Goal: Communication & Community: Answer question/provide support

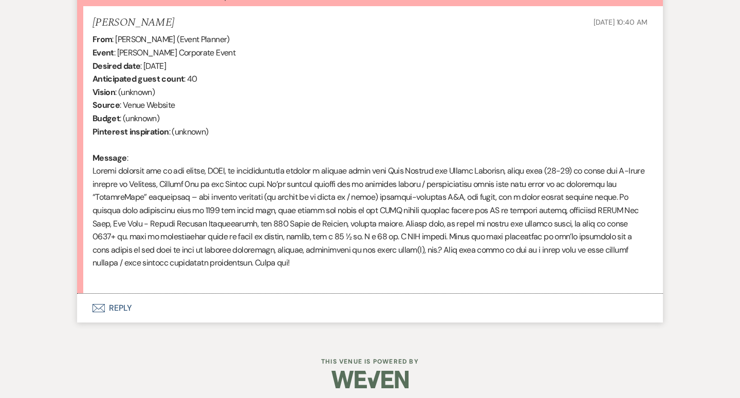
scroll to position [395, 0]
click at [116, 300] on button "Envelope Reply" at bounding box center [370, 308] width 586 height 29
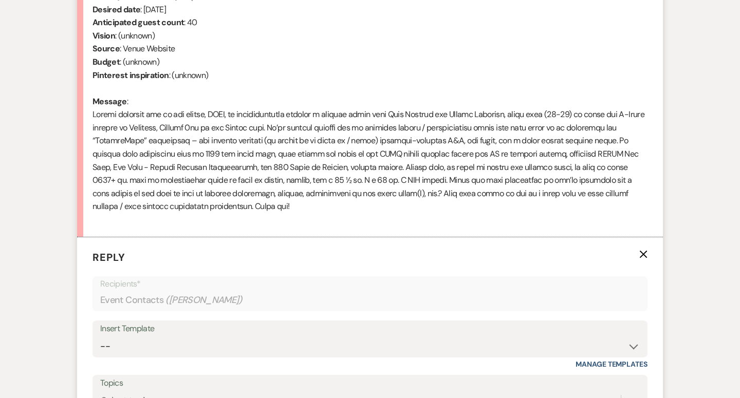
scroll to position [472, 0]
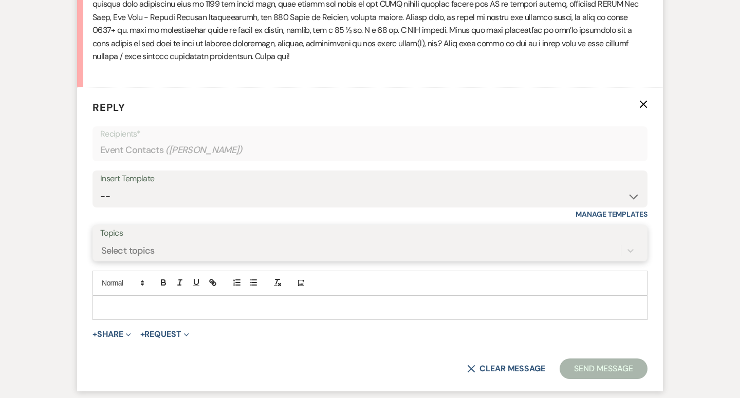
click at [146, 247] on div "Select topics" at bounding box center [127, 251] width 53 height 14
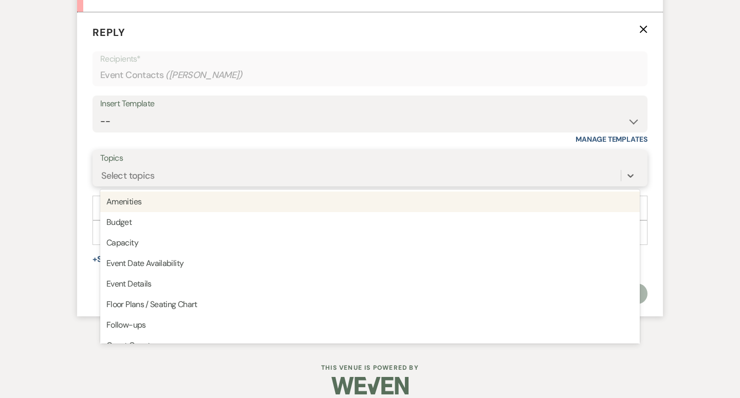
scroll to position [676, 0]
click at [84, 279] on form "Reply X Recipients* Event Contacts ( [PERSON_NAME] ) Insert Template -- Weven P…" at bounding box center [370, 166] width 586 height 304
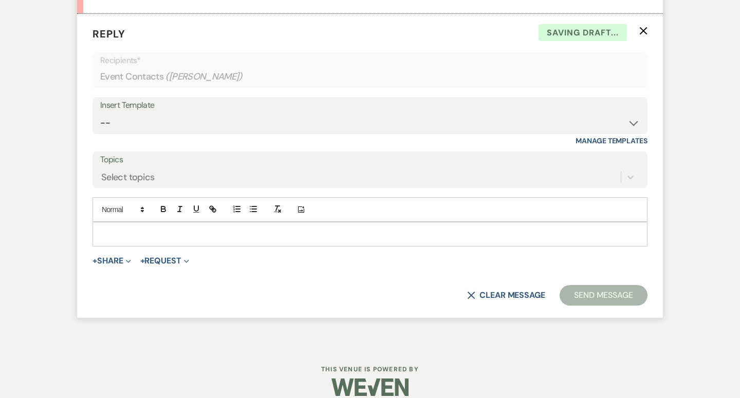
click at [134, 229] on p at bounding box center [370, 234] width 539 height 11
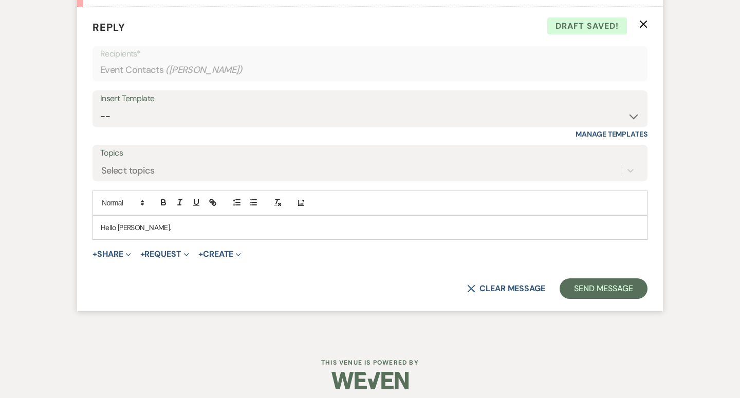
scroll to position [681, 0]
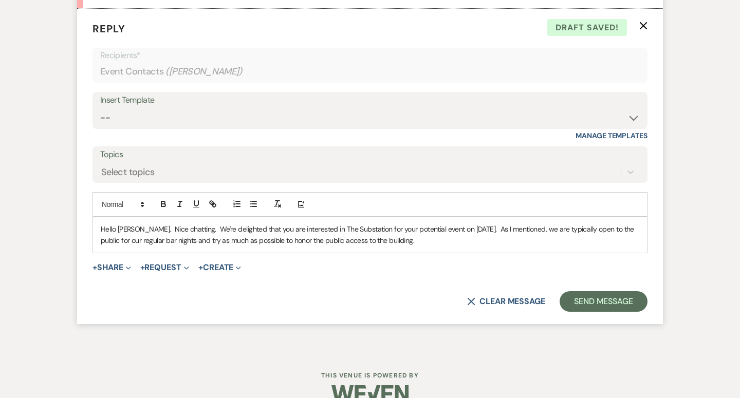
click at [474, 224] on p "Hello [PERSON_NAME]. Nice chatting. We're delighted that you are interested in …" at bounding box center [370, 235] width 539 height 23
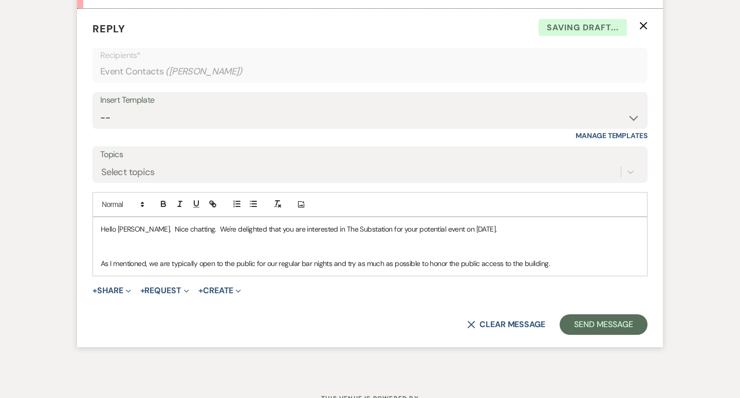
click at [499, 224] on p "Hello [PERSON_NAME]. Nice chatting. We're delighted that you are interested in …" at bounding box center [370, 229] width 539 height 11
click at [99, 257] on div "Hello [PERSON_NAME]. Nice chatting. We're delighted that you are interested in …" at bounding box center [370, 246] width 554 height 59
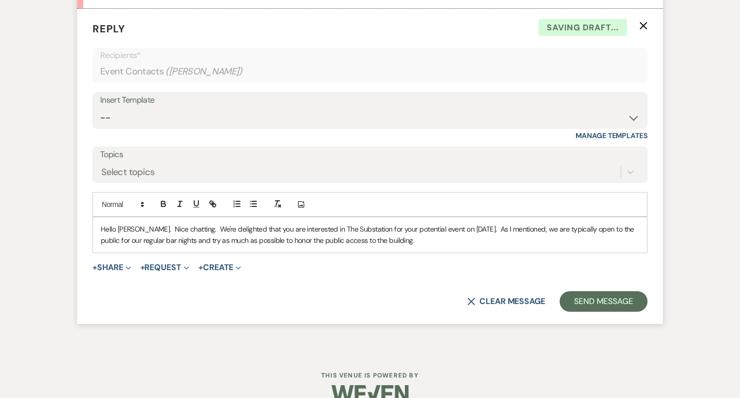
click at [480, 238] on p "Hello [PERSON_NAME]. Nice chatting. We're delighted that you are interested in …" at bounding box center [370, 235] width 539 height 23
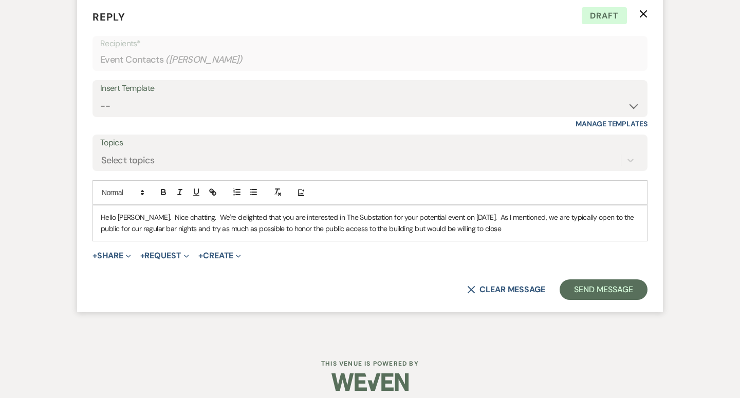
scroll to position [692, 0]
click at [223, 252] on button "+ Create Expand" at bounding box center [219, 256] width 43 height 8
click at [164, 280] on div "X Clear message Send Message" at bounding box center [370, 290] width 555 height 21
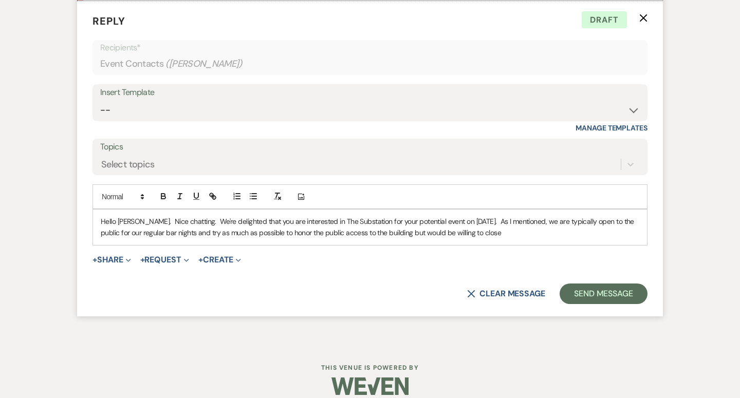
scroll to position [687, 0]
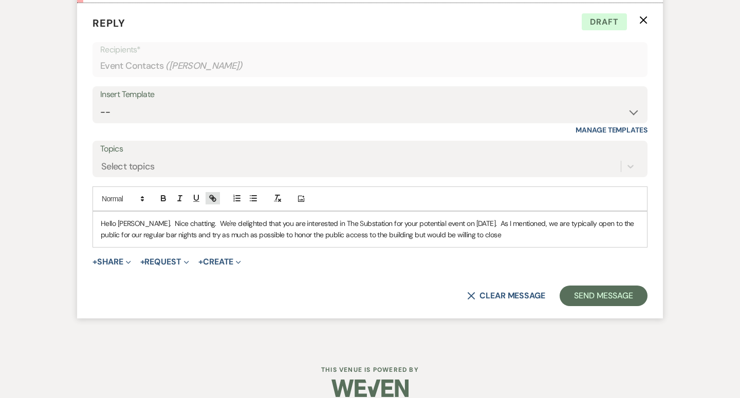
click at [213, 197] on line "button" at bounding box center [213, 198] width 2 height 2
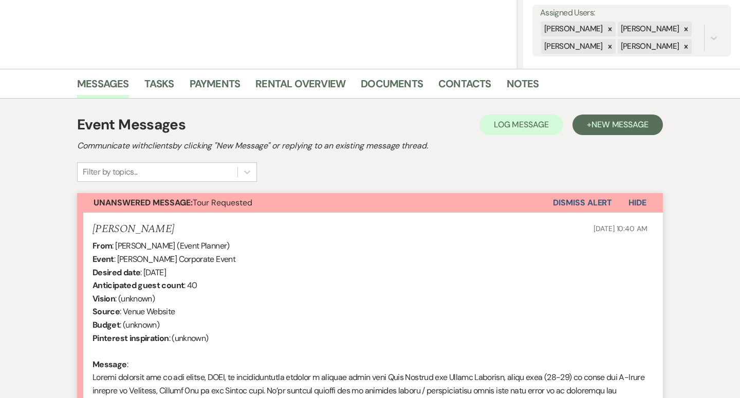
scroll to position [686, 0]
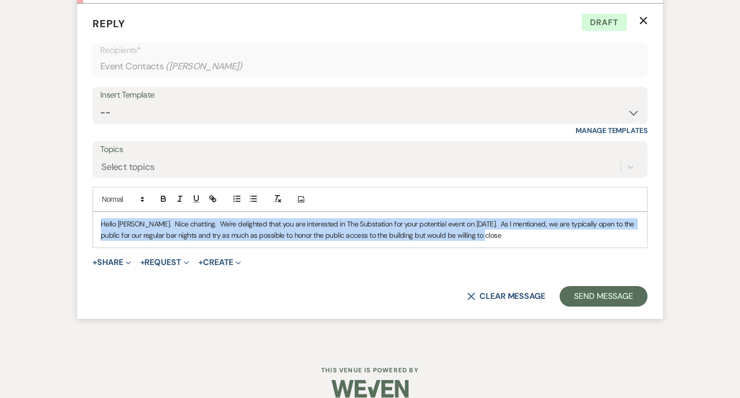
drag, startPoint x: 100, startPoint y: 215, endPoint x: 446, endPoint y: 236, distance: 346.0
click at [446, 236] on div "Hello [PERSON_NAME]. Nice chatting. We're delighted that you are interested in …" at bounding box center [370, 229] width 554 height 35
copy p "Hello [PERSON_NAME]. Nice chatting. We're delighted that you are interested in …"
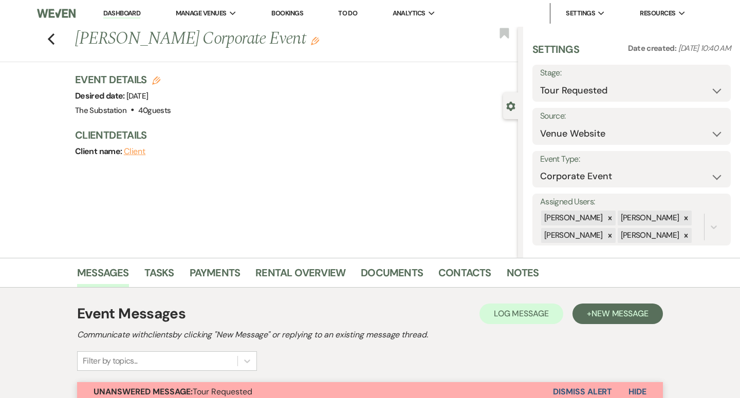
scroll to position [0, 0]
click at [124, 9] on link "Dashboard" at bounding box center [121, 14] width 37 height 10
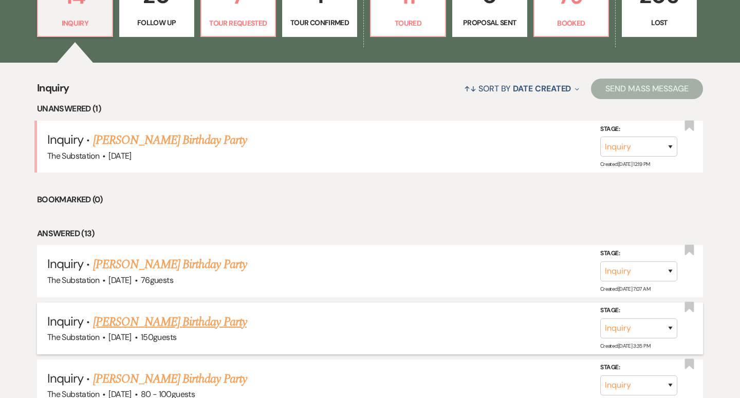
scroll to position [342, 0]
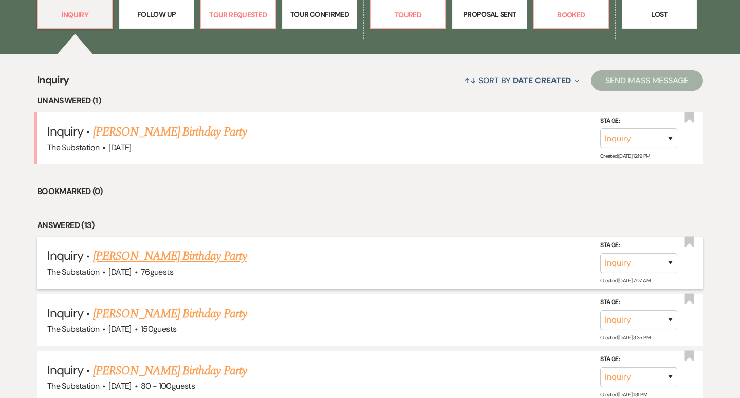
click at [219, 255] on link "[PERSON_NAME] Birthday Party" at bounding box center [170, 256] width 154 height 19
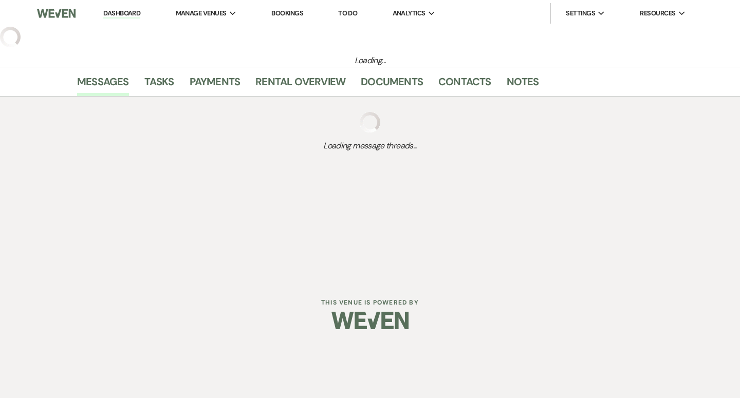
select select "5"
select select "4"
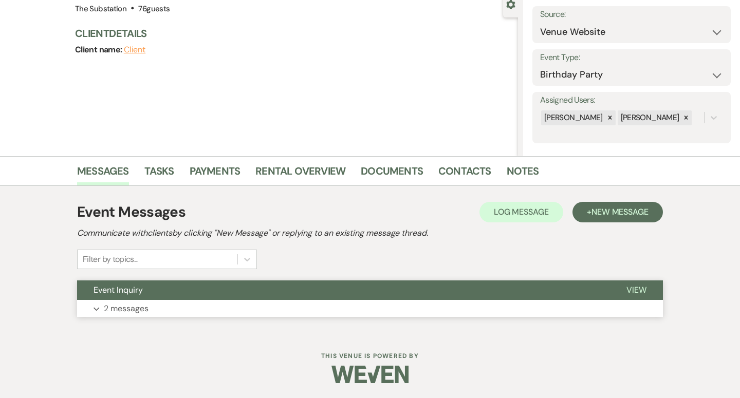
click at [205, 305] on button "Expand 2 messages" at bounding box center [370, 308] width 586 height 17
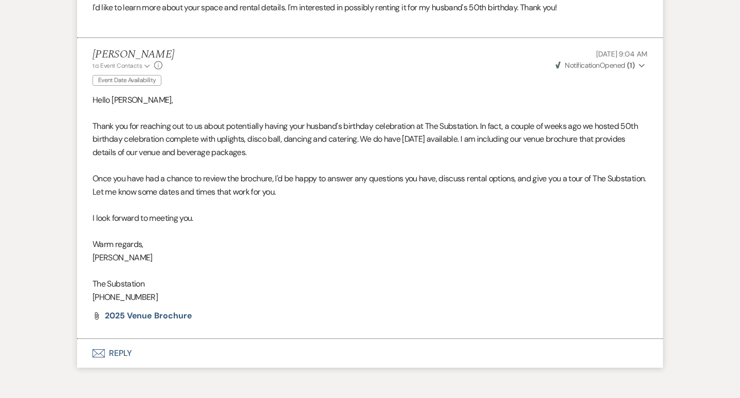
scroll to position [553, 0]
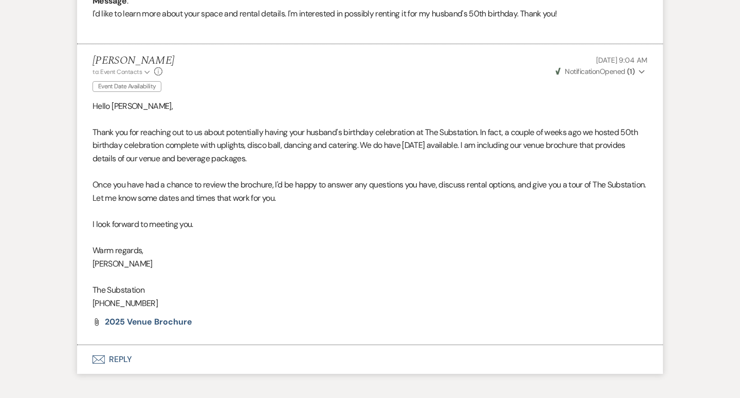
click at [145, 297] on p "[PHONE_NUMBER]" at bounding box center [370, 303] width 555 height 13
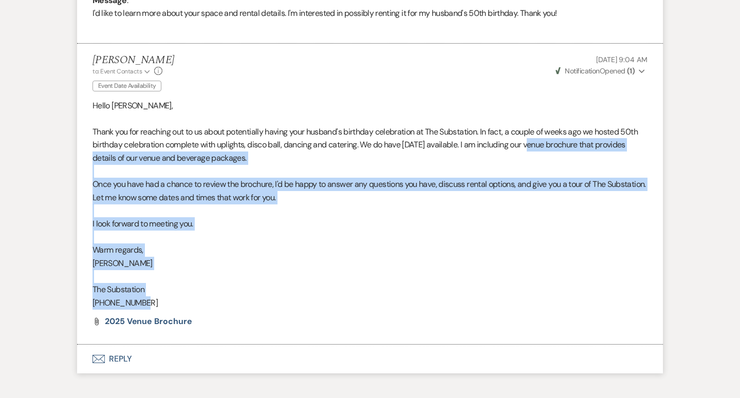
drag, startPoint x: 540, startPoint y: 140, endPoint x: 528, endPoint y: 298, distance: 158.7
click at [528, 298] on div "Hello [PERSON_NAME], Thank you for reaching out to us about potentially having …" at bounding box center [370, 204] width 555 height 211
copy div "I am including our venue brochure that provides details of our venue and bevera…"
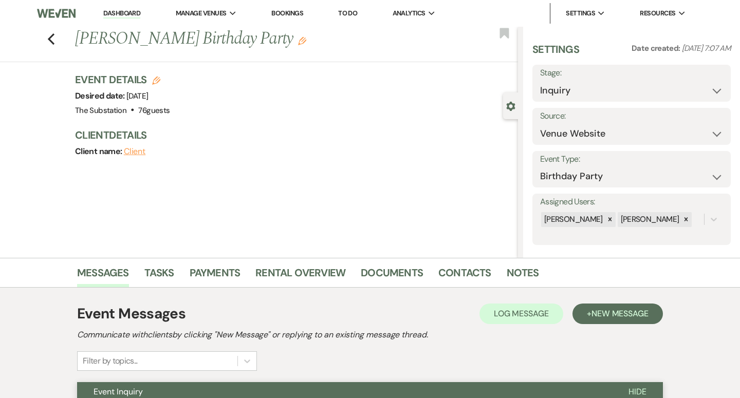
scroll to position [0, 0]
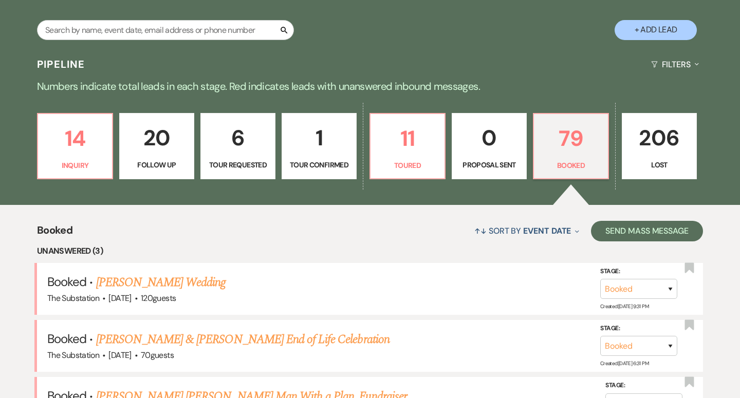
scroll to position [210, 0]
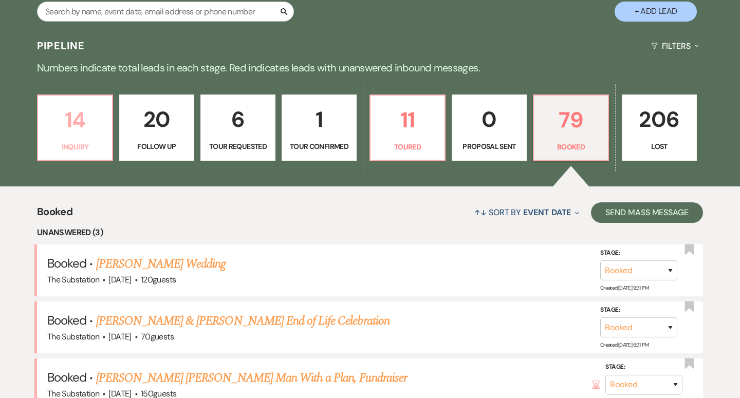
click at [85, 142] on p "Inquiry" at bounding box center [75, 146] width 62 height 11
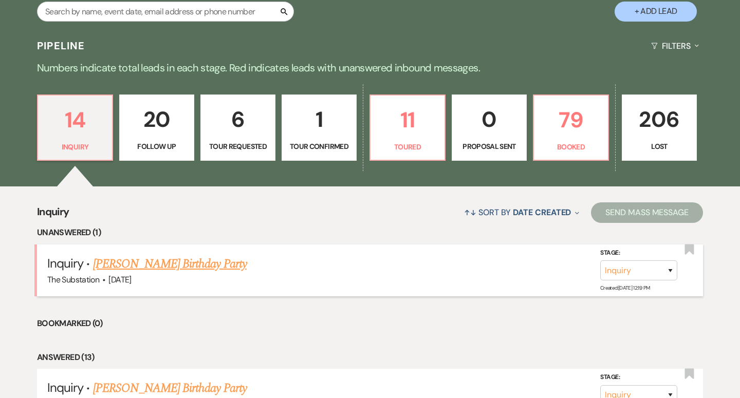
click at [155, 270] on h5 "Inquiry · Katherine Stevenson's Birthday Party" at bounding box center [370, 264] width 646 height 19
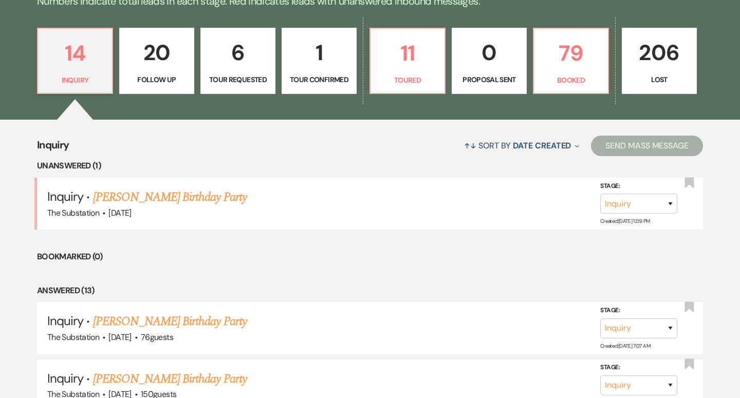
scroll to position [309, 0]
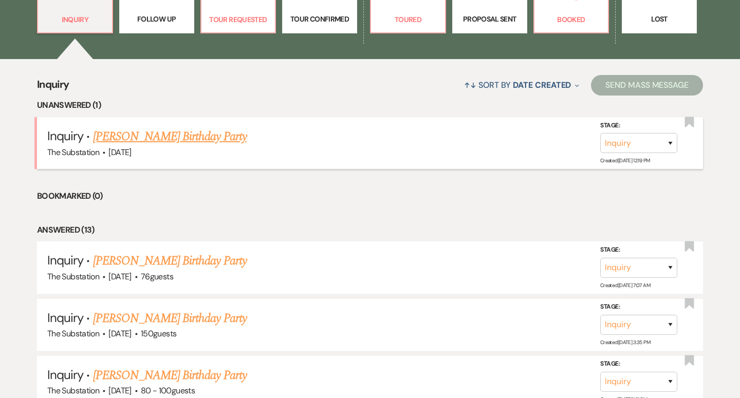
scroll to position [291, 0]
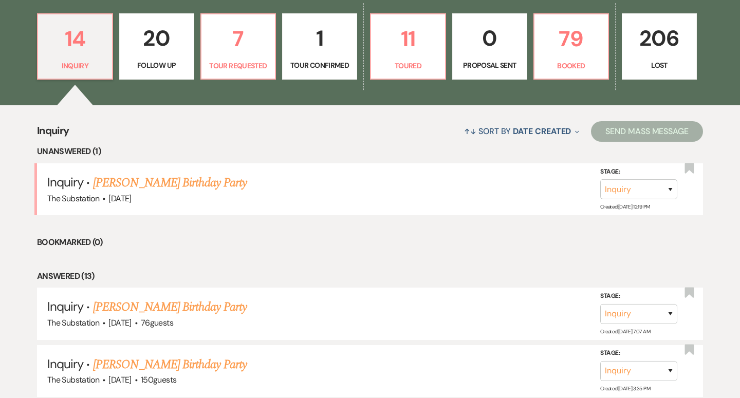
click at [158, 62] on p "Follow Up" at bounding box center [157, 65] width 62 height 11
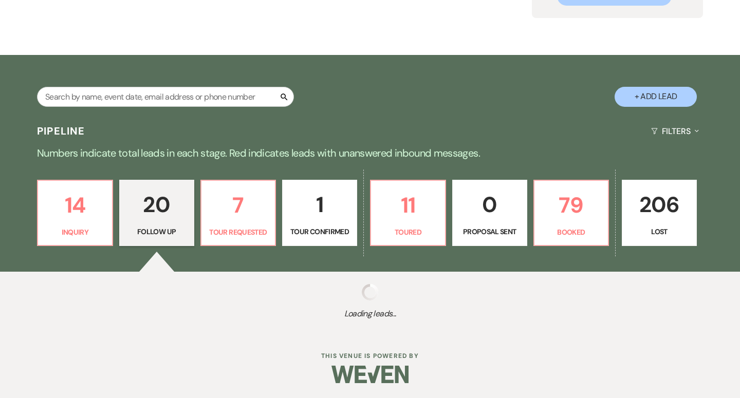
select select "9"
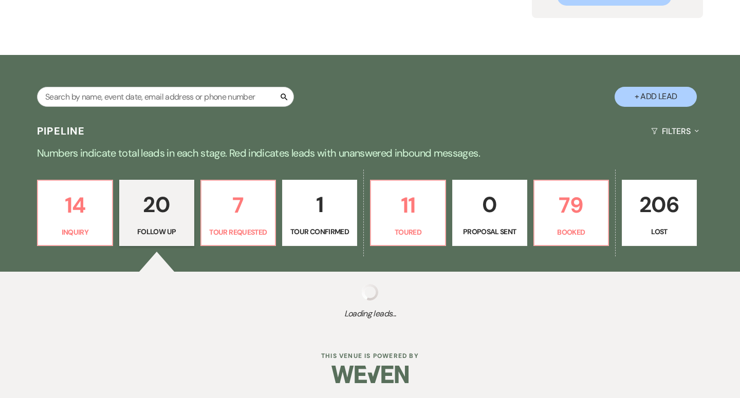
select select "9"
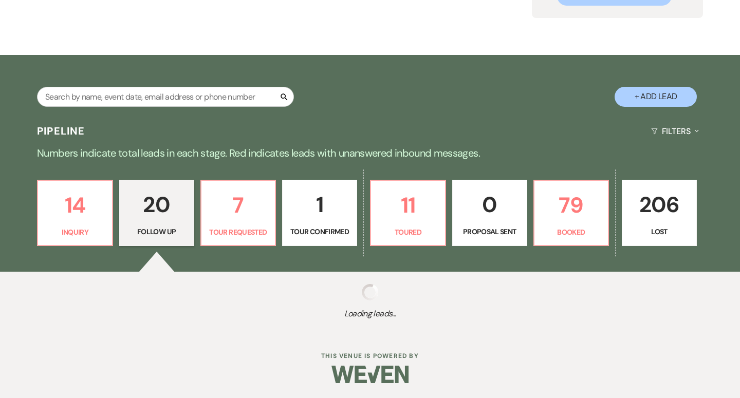
select select "9"
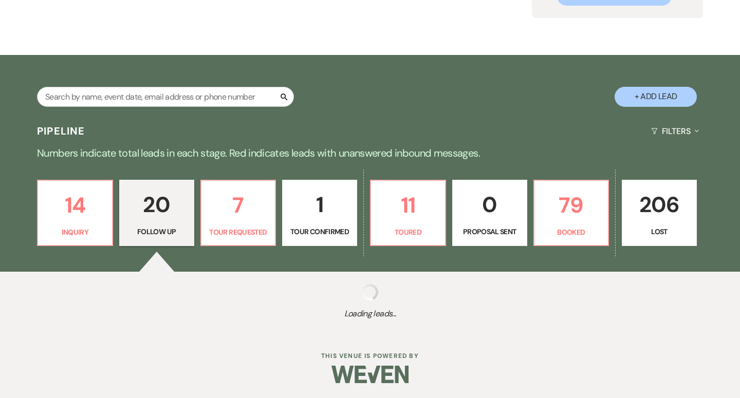
select select "9"
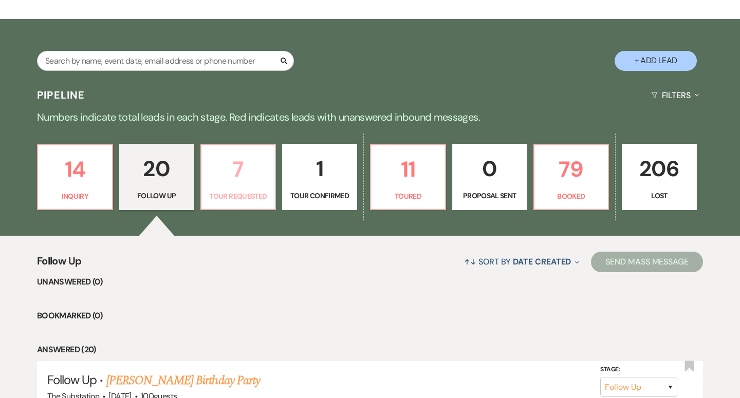
click at [259, 188] on link "7 Tour Requested" at bounding box center [238, 177] width 76 height 67
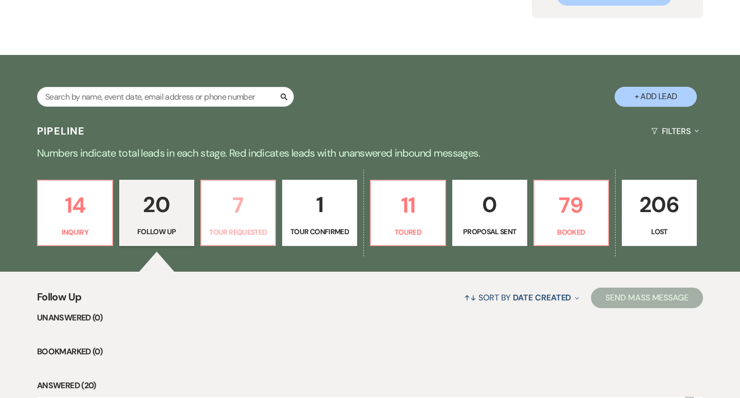
select select "2"
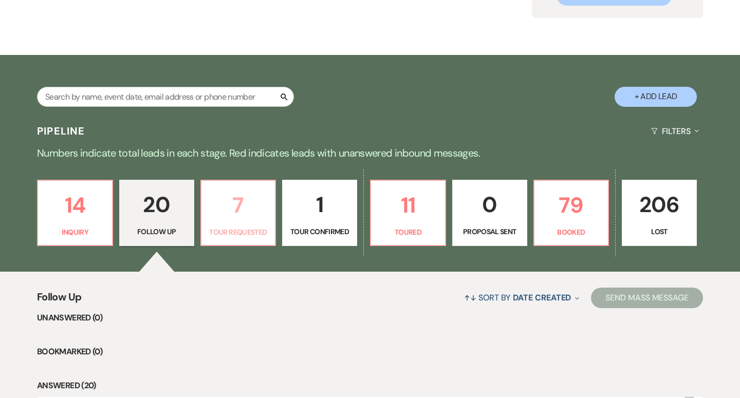
select select "2"
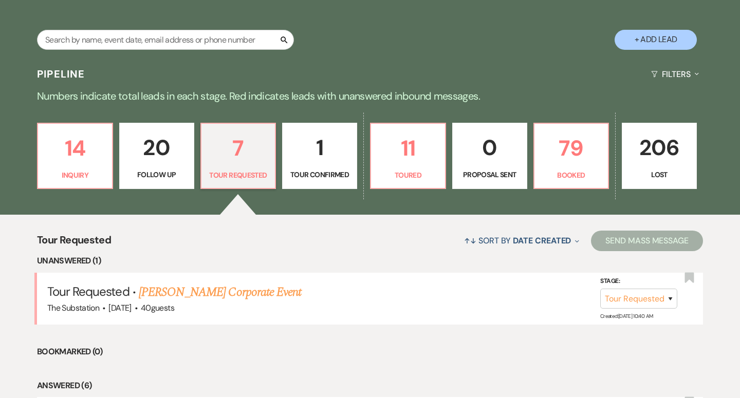
scroll to position [186, 0]
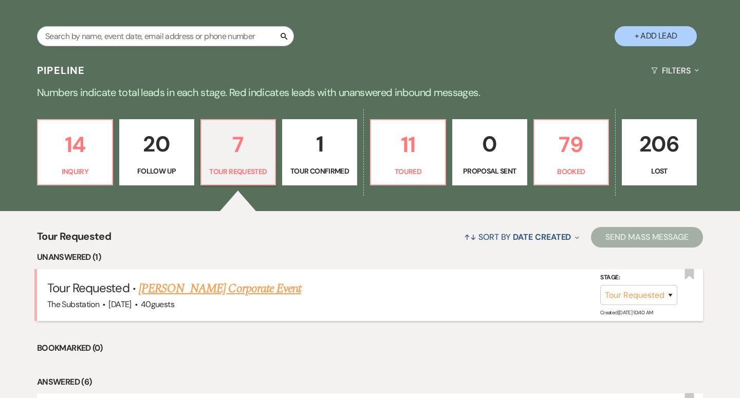
click at [265, 290] on link "[PERSON_NAME] Corporate Event" at bounding box center [220, 289] width 162 height 19
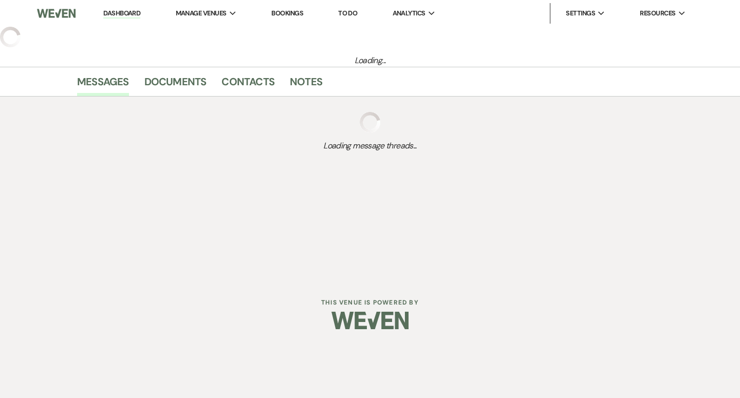
select select "2"
select select "5"
select select "9"
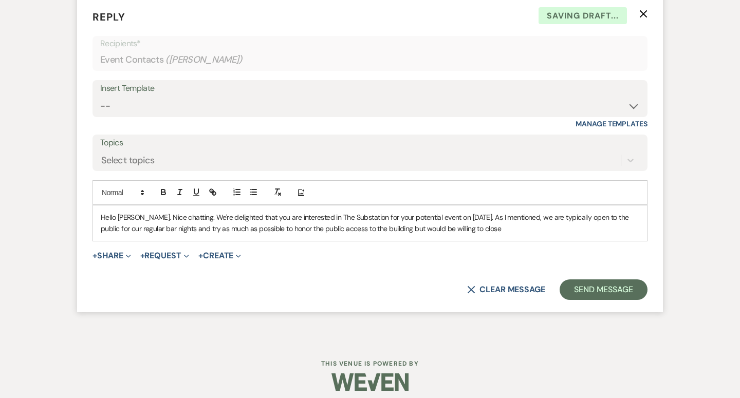
scroll to position [692, 0]
click at [506, 225] on p "Hello Kyley. Nice chatting. We're delighted that you are interested in The Subs…" at bounding box center [370, 223] width 539 height 23
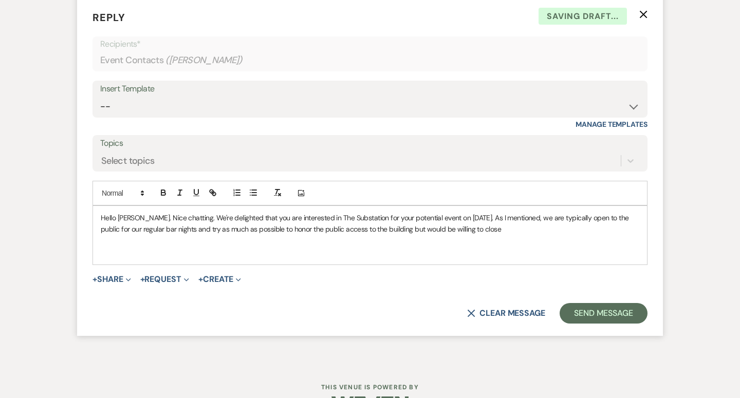
paste div
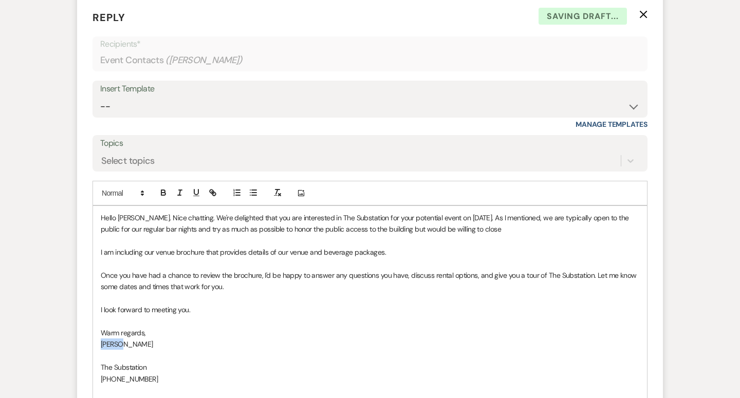
drag, startPoint x: 140, startPoint y: 335, endPoint x: 93, endPoint y: 333, distance: 47.3
click at [93, 333] on div "Hello Kyley. Nice chatting. We're delighted that you are interested in The Subs…" at bounding box center [370, 304] width 555 height 197
click at [262, 271] on span "Once you have had a chance to review the brochure, I'd be happy to answer any q…" at bounding box center [370, 281] width 538 height 21
drag, startPoint x: 262, startPoint y: 266, endPoint x: 279, endPoint y: 267, distance: 16.5
click at [279, 271] on span "Once you have had a chance to review the brochure, I'd be happy to answer any q…" at bounding box center [370, 281] width 538 height 21
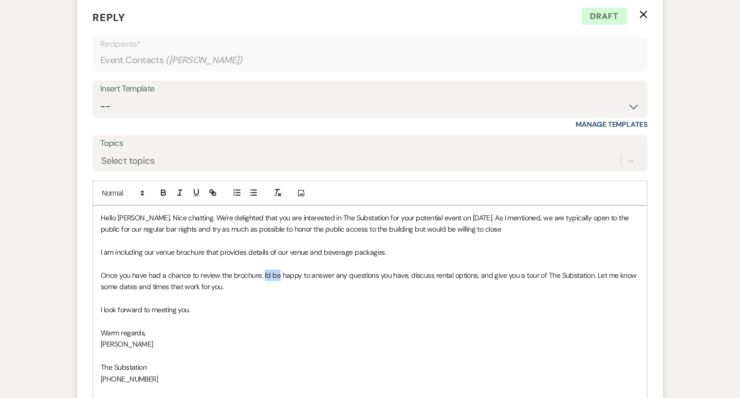
click at [271, 271] on span "Once you have had a chance to review the brochure, I'd be happy to answer any q…" at bounding box center [370, 281] width 538 height 21
click at [515, 271] on span "Once you have had a chance to review the brochure, I and Vickie will be happy t…" at bounding box center [369, 281] width 536 height 21
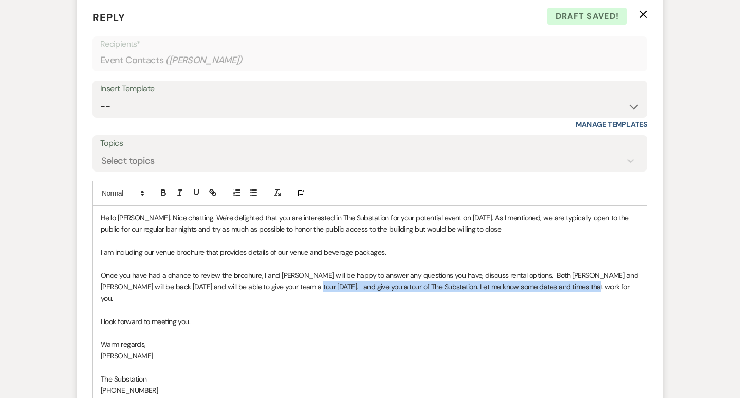
drag, startPoint x: 290, startPoint y: 276, endPoint x: 570, endPoint y: 280, distance: 280.1
click at [570, 280] on p "Once you have had a chance to review the brochure, I and Vickie will be happy t…" at bounding box center [370, 287] width 539 height 34
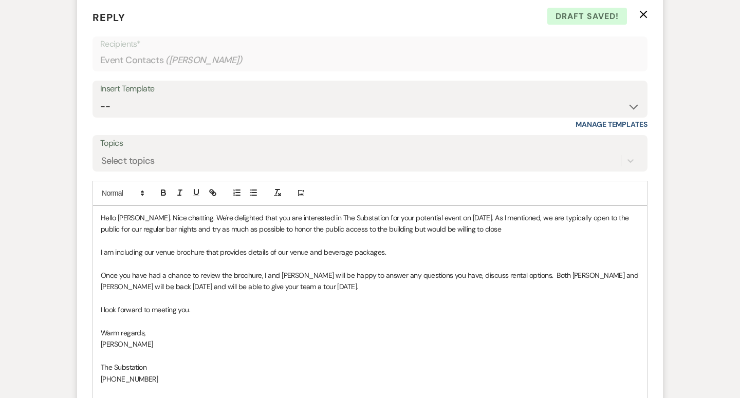
click at [274, 271] on span "Once you have had a chance to review the brochure, I and Vickie will be happy t…" at bounding box center [371, 281] width 540 height 21
click at [279, 271] on span "Once you have had a chance to review the brochure, I and Vickie will be happy t…" at bounding box center [371, 281] width 540 height 21
click at [445, 271] on span "Once you have had a chance to review the brochure, I and Vickie will be happy t…" at bounding box center [371, 281] width 540 height 21
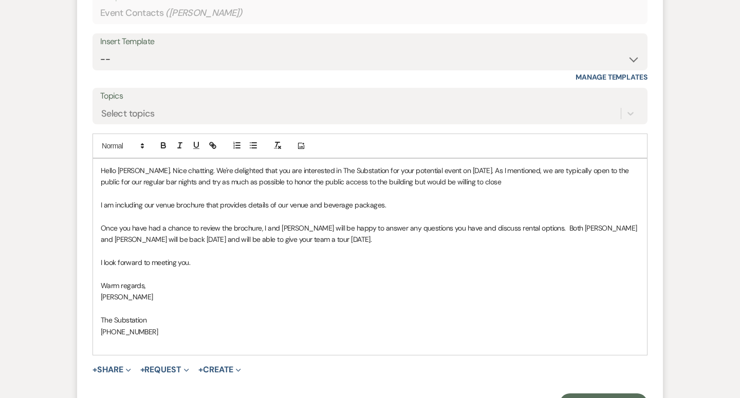
scroll to position [752, 0]
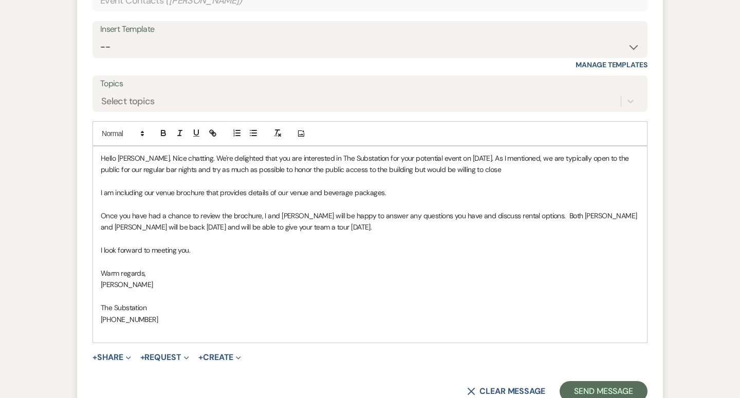
click at [567, 211] on span "Once you have had a chance to review the brochure, I and Vickie will be happy t…" at bounding box center [370, 221] width 538 height 21
click at [299, 211] on span "Once you have had a chance to review the brochure, I and Vickie will be happy t…" at bounding box center [370, 221] width 538 height 21
drag, startPoint x: 169, startPoint y: 218, endPoint x: 177, endPoint y: 254, distance: 37.0
click at [169, 219] on span "Once you have had a chance to review the brochure, I and Vickie Spiess, our Dir…" at bounding box center [363, 221] width 525 height 21
click at [348, 217] on span "Once you have had a chance to review the brochure, I and Vickie Spiess, our Dir…" at bounding box center [363, 221] width 525 height 21
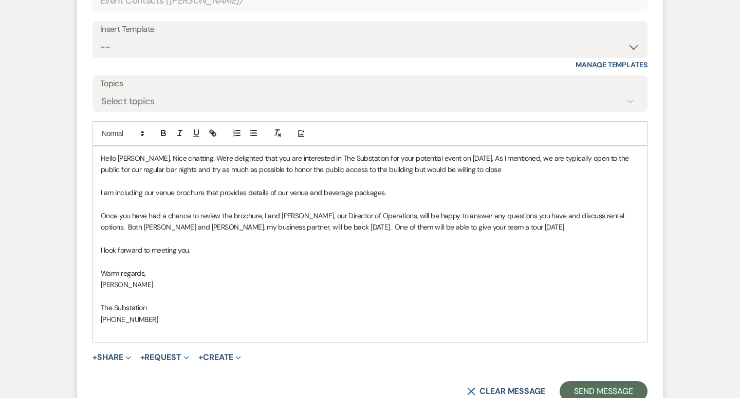
click at [521, 219] on span "Once you have had a chance to review the brochure, I and Vickie Spiess, our Dir…" at bounding box center [363, 221] width 525 height 21
click at [179, 153] on p "Hello Kyley. Nice chatting. We're delighted that you are interested in The Subs…" at bounding box center [370, 164] width 539 height 23
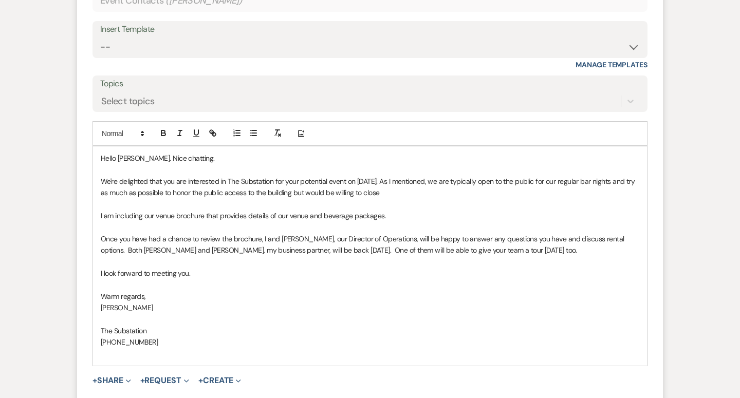
click at [463, 184] on p "We're delighted that you are interested in The Substation for your potential ev…" at bounding box center [370, 187] width 539 height 23
drag, startPoint x: 304, startPoint y: 185, endPoint x: 390, endPoint y: 186, distance: 85.8
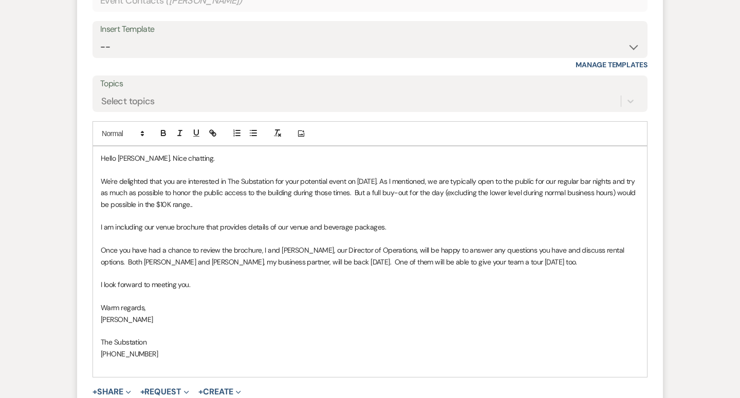
drag, startPoint x: 101, startPoint y: 216, endPoint x: 390, endPoint y: 220, distance: 289.4
click at [390, 222] on p "I am including our venue brochure that provides details of our venue and bevera…" at bounding box center [370, 227] width 539 height 11
drag, startPoint x: 393, startPoint y: 172, endPoint x: 404, endPoint y: 196, distance: 26.2
click at [404, 196] on p "We're delighted that you are interested in The Substation for your potential ev…" at bounding box center [370, 193] width 539 height 34
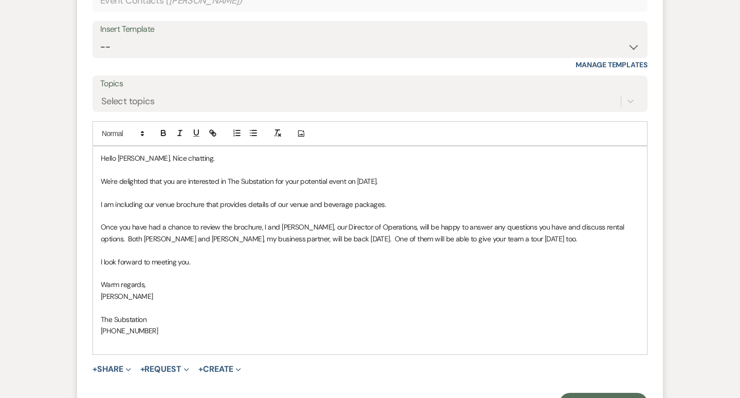
click at [397, 199] on p "I am including our venue brochure that provides details of our venue and bevera…" at bounding box center [370, 204] width 539 height 11
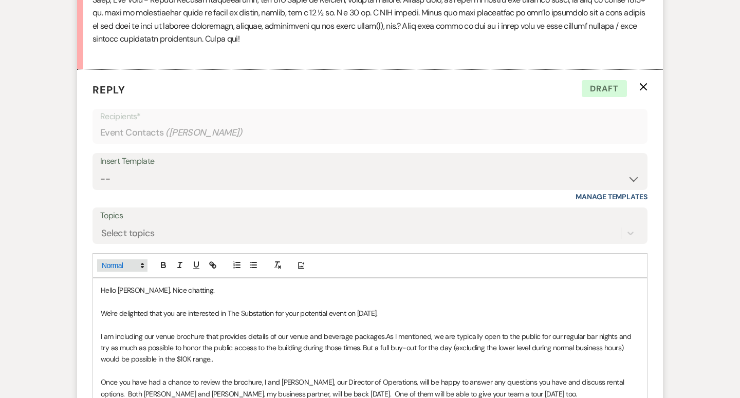
scroll to position [616, 0]
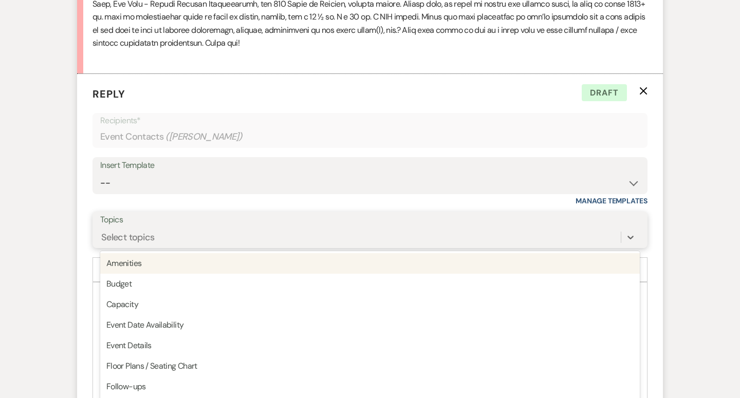
click at [363, 228] on div "Select topics" at bounding box center [360, 237] width 521 height 18
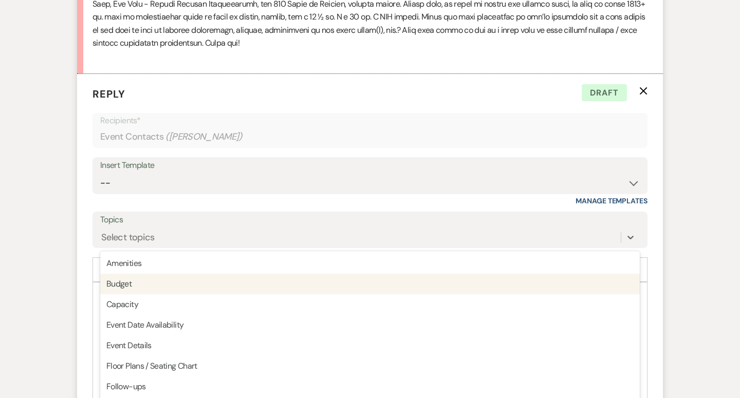
click at [276, 89] on p "Reply X Draft" at bounding box center [370, 93] width 555 height 15
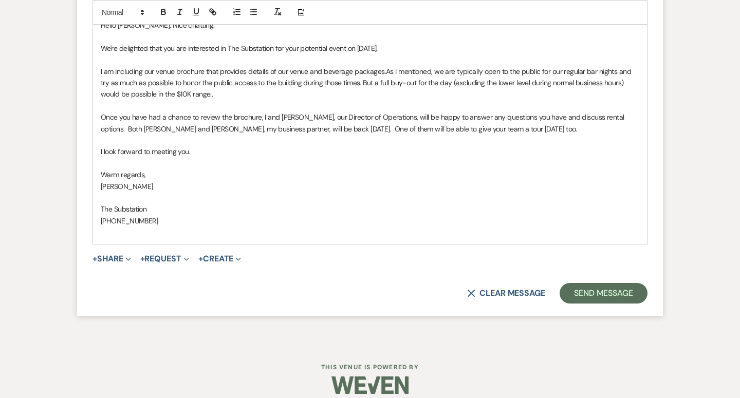
scroll to position [885, 0]
click at [129, 259] on use "button" at bounding box center [128, 260] width 5 height 3
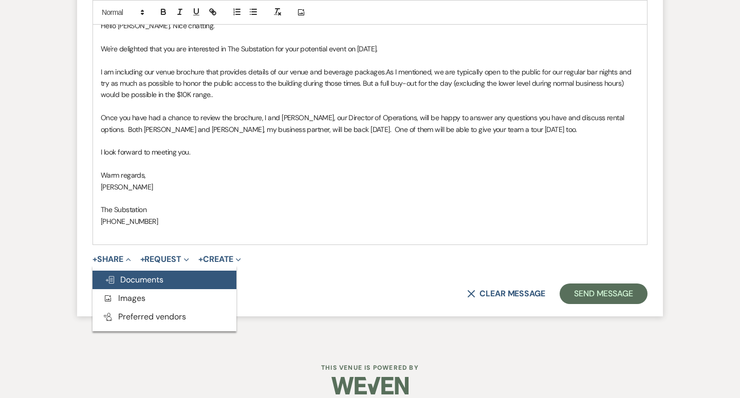
click at [130, 274] on span "Doc Upload Documents" at bounding box center [134, 279] width 59 height 11
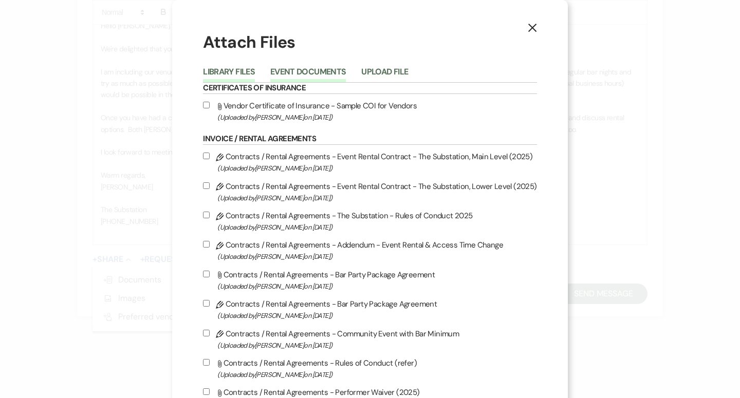
click at [327, 69] on button "Event Documents" at bounding box center [308, 75] width 76 height 14
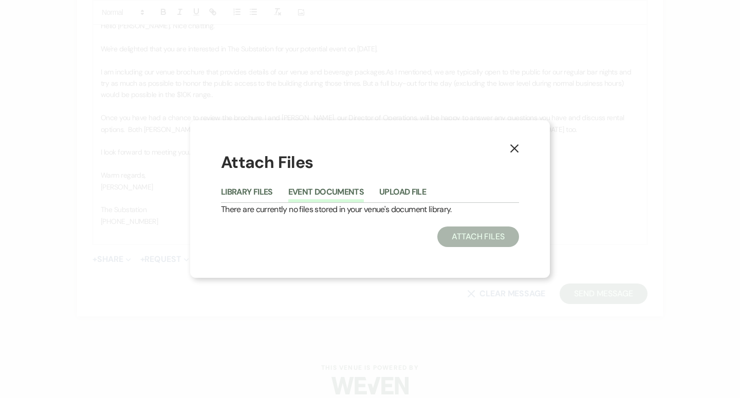
click at [510, 143] on button "X" at bounding box center [514, 148] width 15 height 18
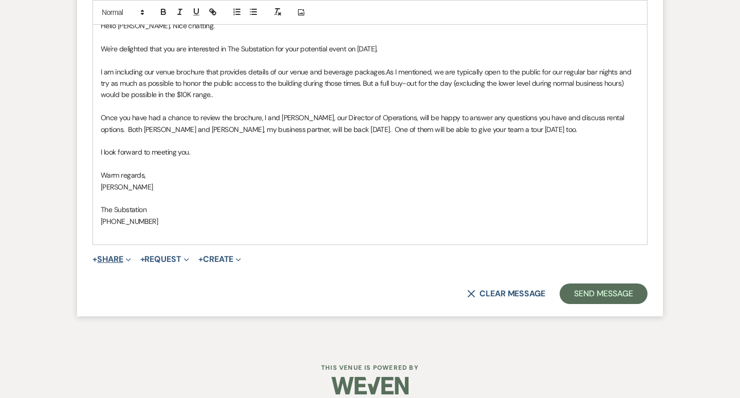
click at [131, 257] on icon "Expand" at bounding box center [128, 259] width 5 height 5
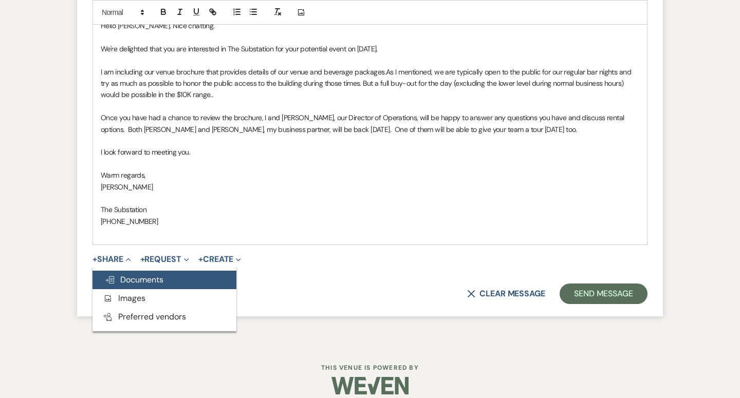
click at [124, 274] on span "Doc Upload Documents" at bounding box center [134, 279] width 59 height 11
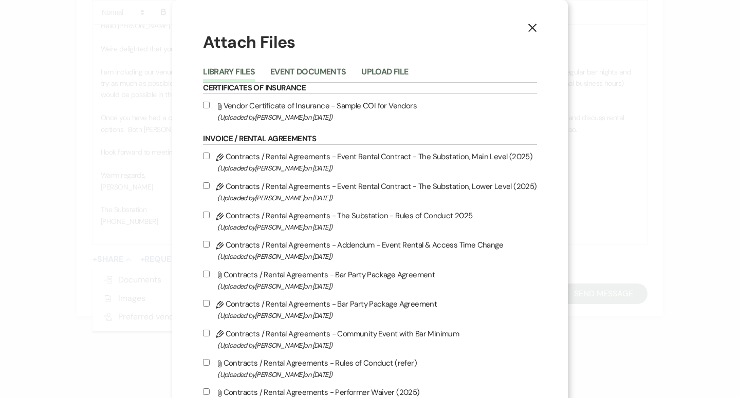
click at [528, 28] on use "button" at bounding box center [532, 28] width 8 height 8
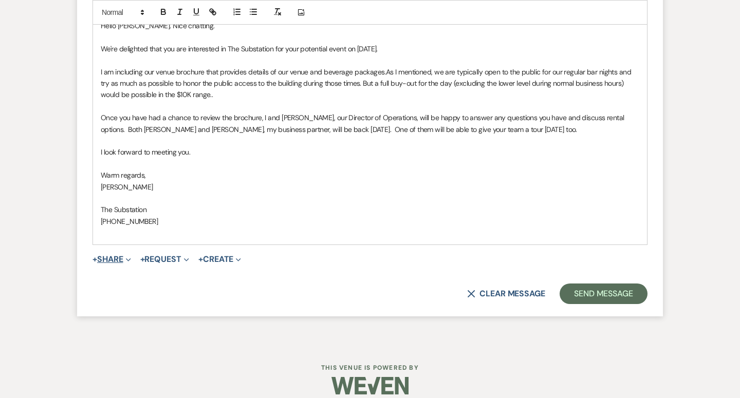
click at [130, 257] on icon "Expand" at bounding box center [128, 259] width 5 height 5
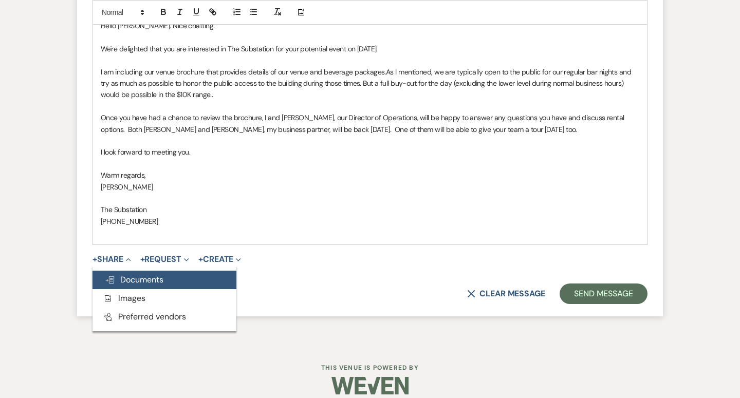
click at [135, 274] on span "Doc Upload Documents" at bounding box center [134, 279] width 59 height 11
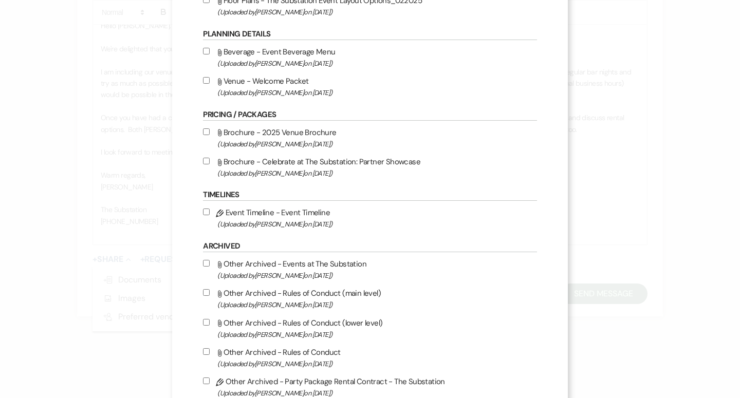
scroll to position [506, 0]
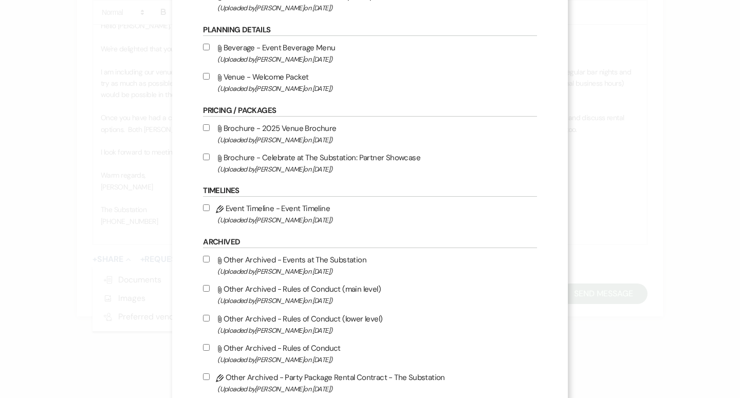
click at [210, 131] on input "Attach File Brochure - 2025 Venue Brochure (Uploaded by Laura Charles on May 27…" at bounding box center [206, 127] width 7 height 7
checkbox input "true"
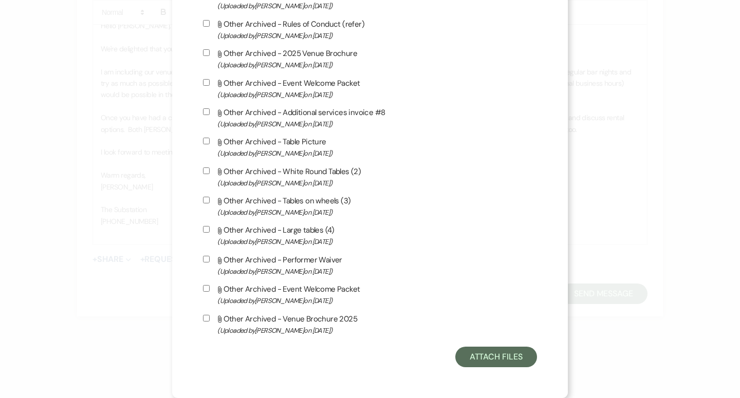
scroll to position [1069, 0]
click at [495, 358] on button "Attach Files" at bounding box center [496, 357] width 82 height 21
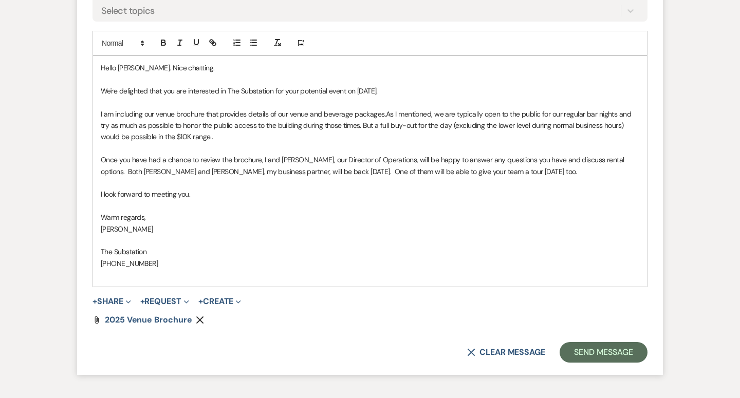
scroll to position [839, 0]
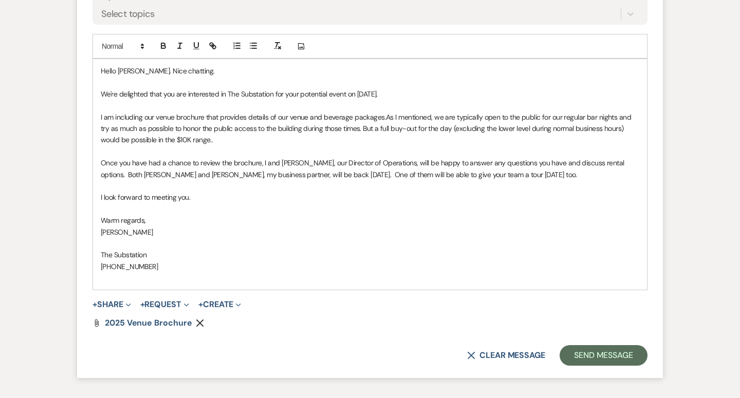
click at [176, 65] on p "Hello Kyley. Nice chatting." at bounding box center [370, 70] width 539 height 11
drag, startPoint x: 385, startPoint y: 108, endPoint x: 90, endPoint y: 104, distance: 295.0
click at [90, 104] on form "Reply X Draft Recipients* Event Contacts ( Kyley Rymsza ) Insert Template -- We…" at bounding box center [370, 114] width 586 height 528
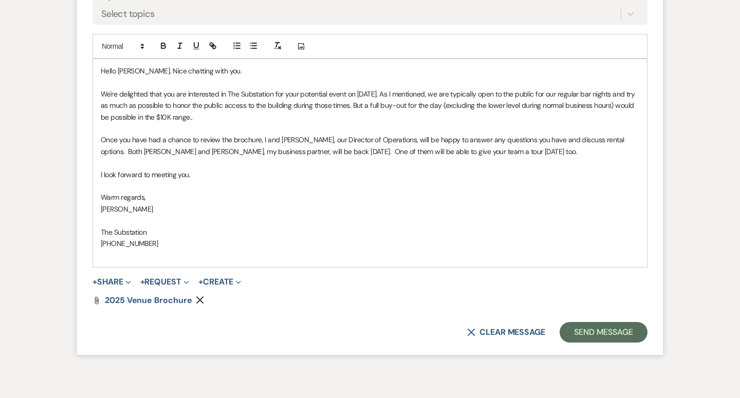
click at [220, 109] on p "We're delighted that you are interested in The Substation for your potential ev…" at bounding box center [370, 105] width 539 height 34
click at [478, 113] on span "I am including our venue brochure that provides details of our venue and bevera…" at bounding box center [335, 117] width 285 height 9
click at [362, 113] on span "I am including our venue brochure that provides details of our venue and bevera…" at bounding box center [335, 117] width 285 height 9
drag, startPoint x: 279, startPoint y: 131, endPoint x: 264, endPoint y: 131, distance: 14.9
click at [264, 135] on span "Once you have had a chance to review the brochure, I and Vickie Spiess, our Dir…" at bounding box center [363, 145] width 525 height 21
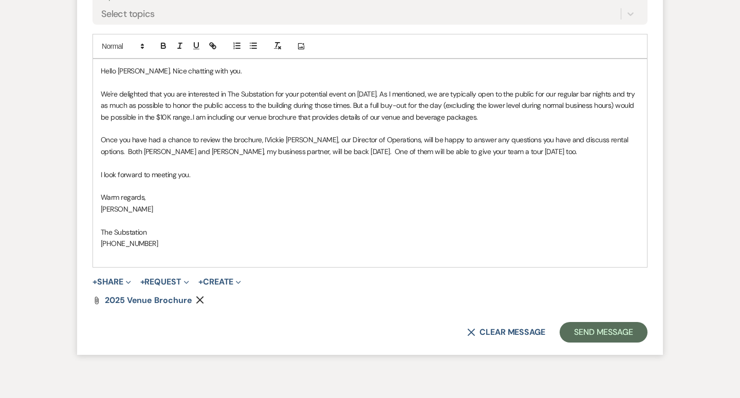
click at [390, 135] on span "Once you have had a chance to review the brochure, IVickie Spiess, our Director…" at bounding box center [365, 145] width 529 height 21
drag, startPoint x: 193, startPoint y: 166, endPoint x: 102, endPoint y: 167, distance: 91.0
click at [102, 169] on p "I look forward to meeting you." at bounding box center [370, 174] width 539 height 11
click at [572, 322] on button "Send Message" at bounding box center [604, 332] width 88 height 21
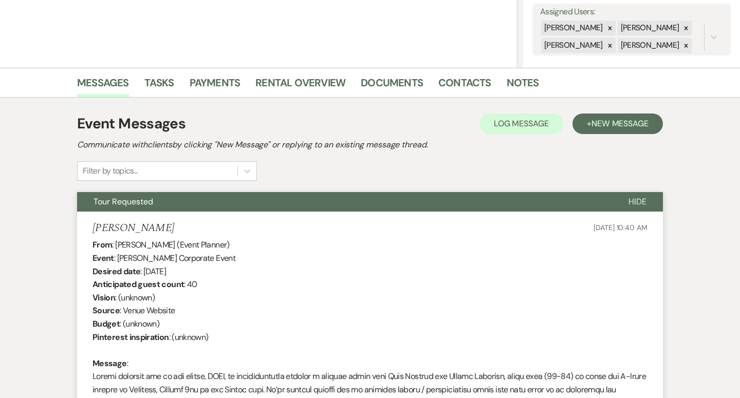
scroll to position [157, 0]
